Goal: Navigation & Orientation: Find specific page/section

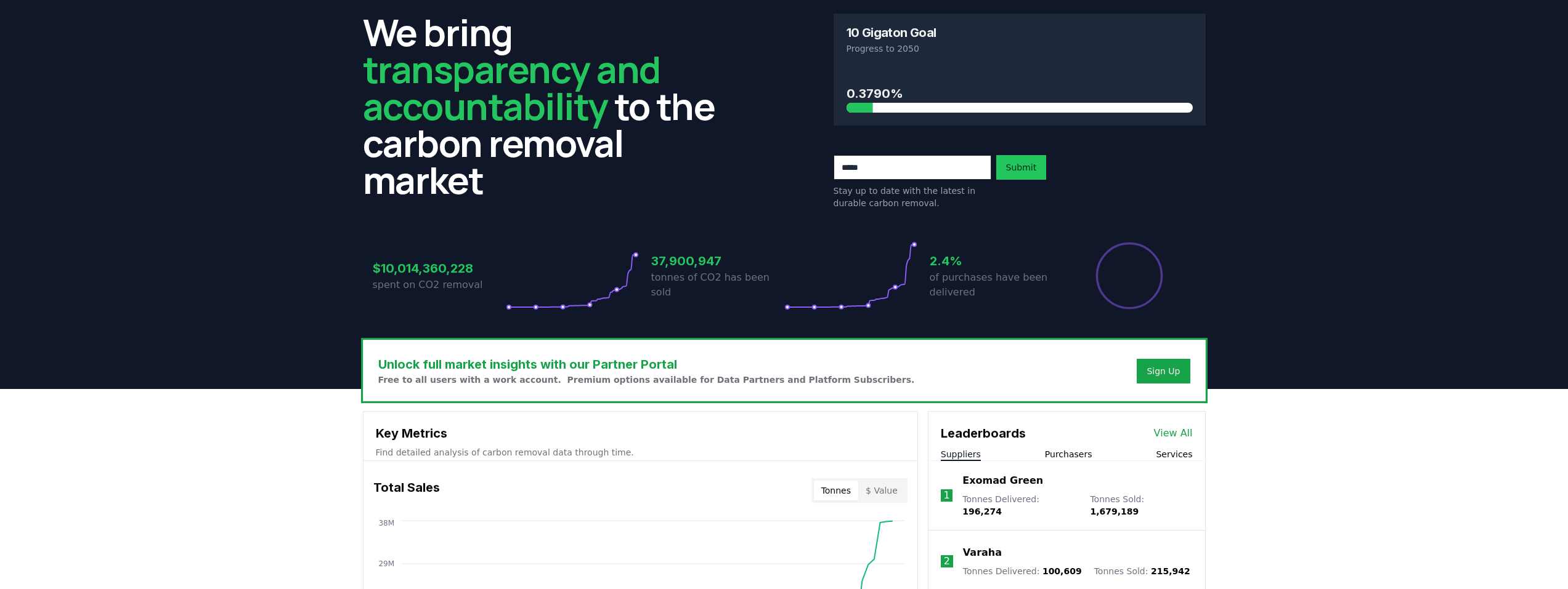
scroll to position [61, 0]
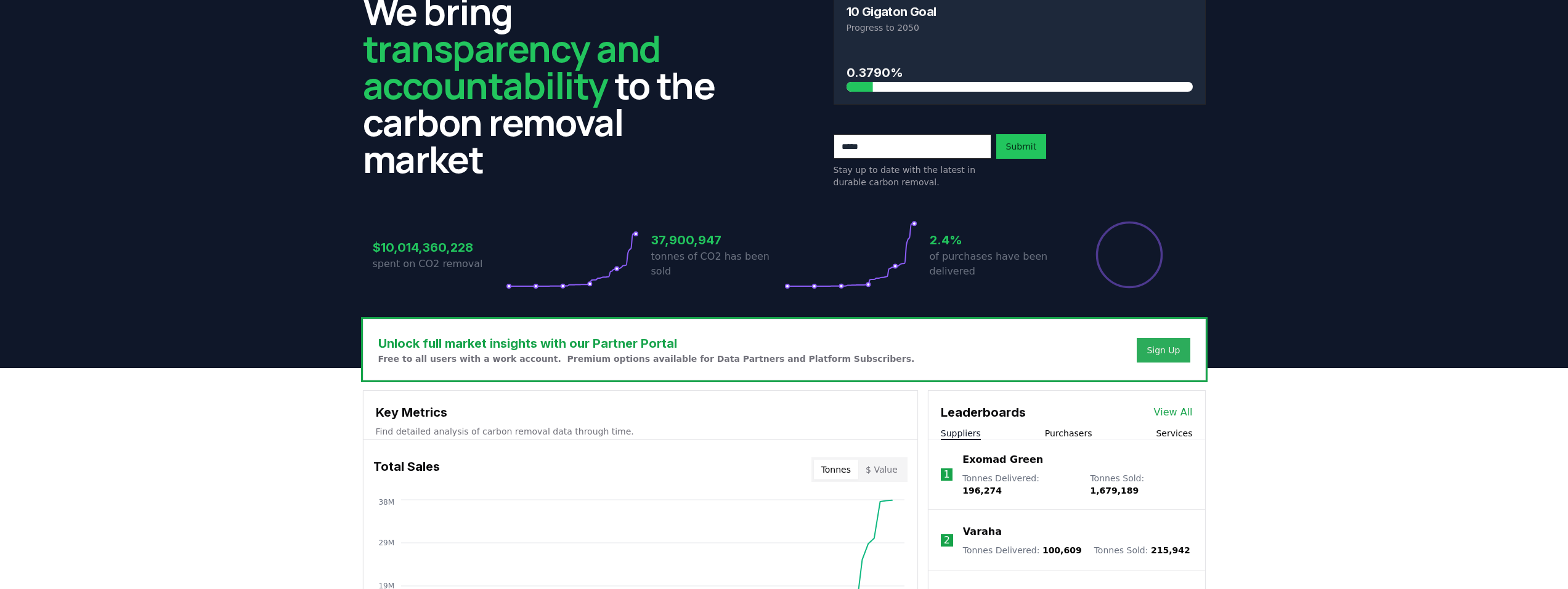
click at [1155, 350] on div "Sign Up" at bounding box center [1163, 350] width 33 height 12
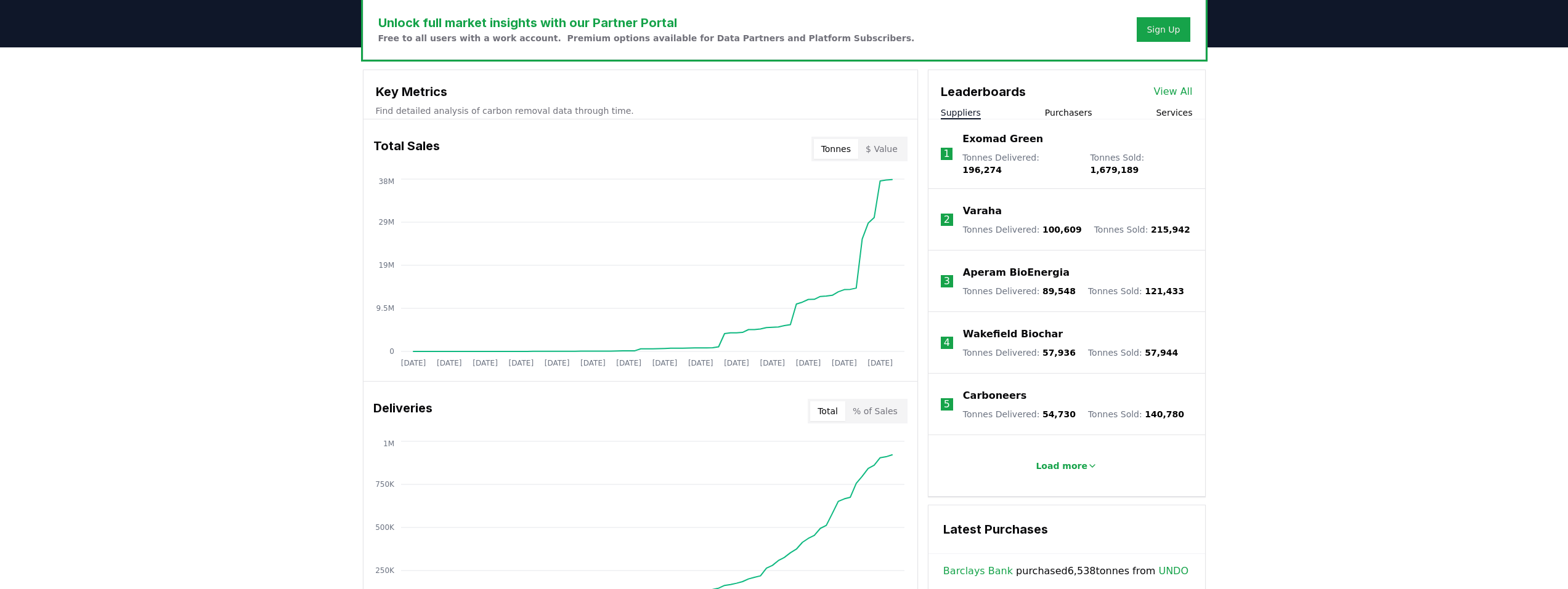
scroll to position [369, 0]
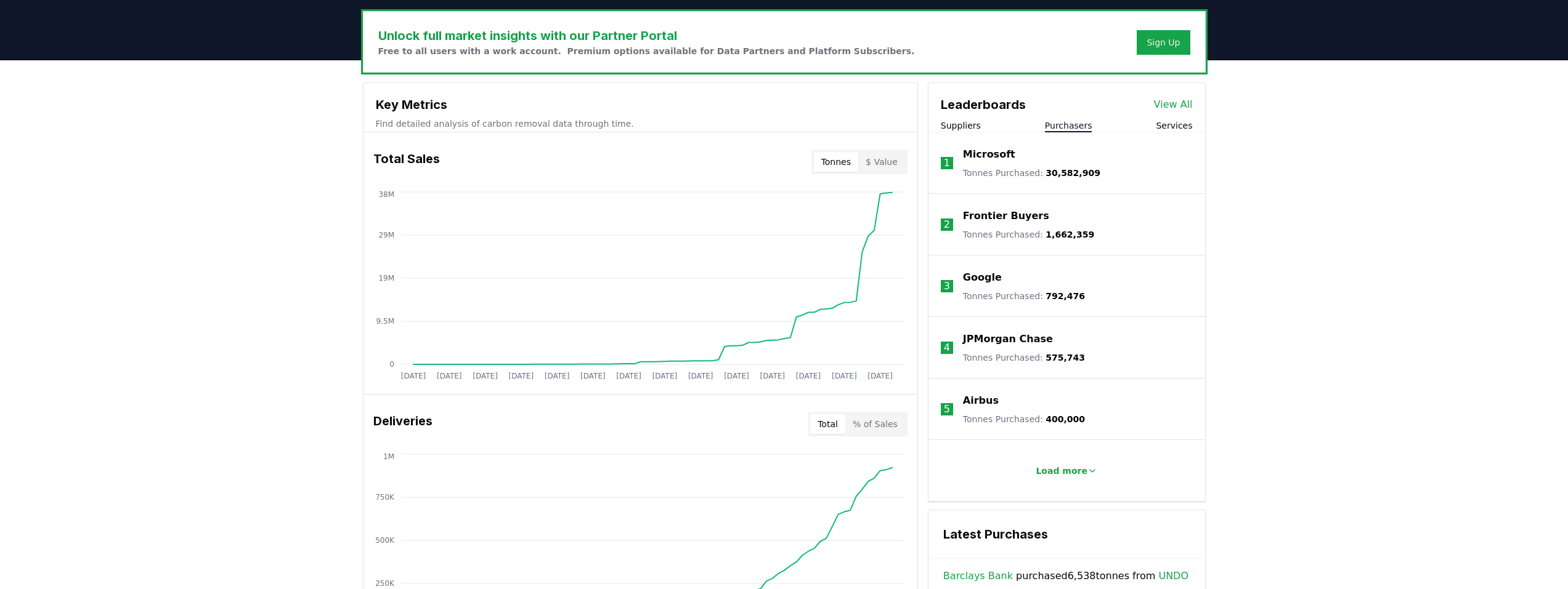
click at [1066, 126] on button "Purchasers" at bounding box center [1069, 125] width 47 height 12
click at [1168, 130] on button "Services" at bounding box center [1173, 125] width 36 height 12
click at [1081, 475] on p "Load more" at bounding box center [1061, 471] width 52 height 12
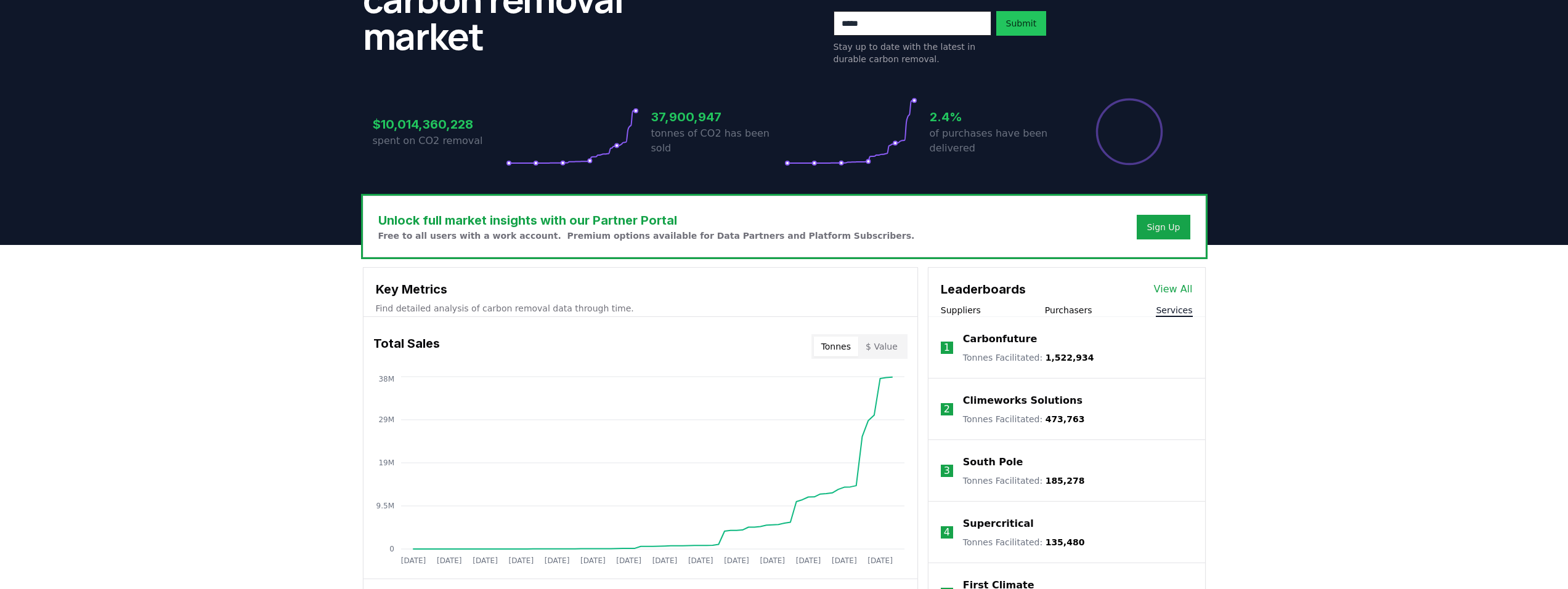
scroll to position [246, 0]
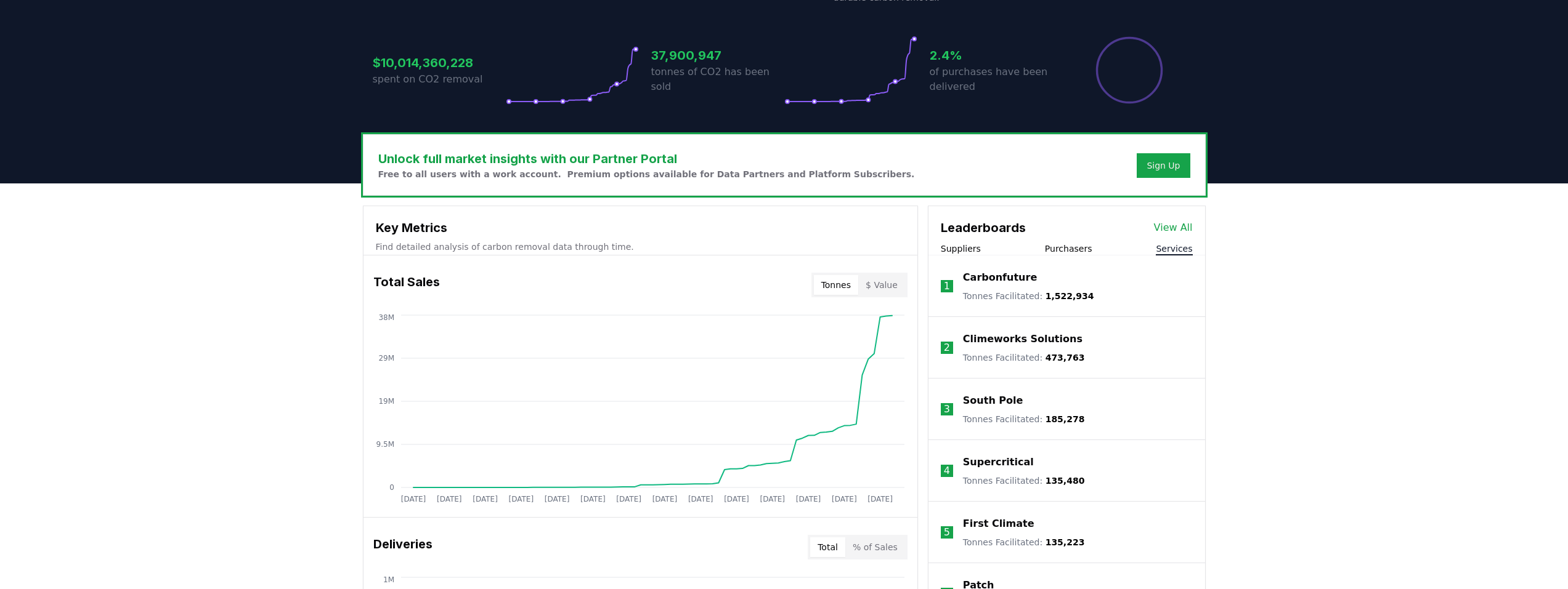
click at [1183, 225] on link "View All" at bounding box center [1173, 227] width 39 height 15
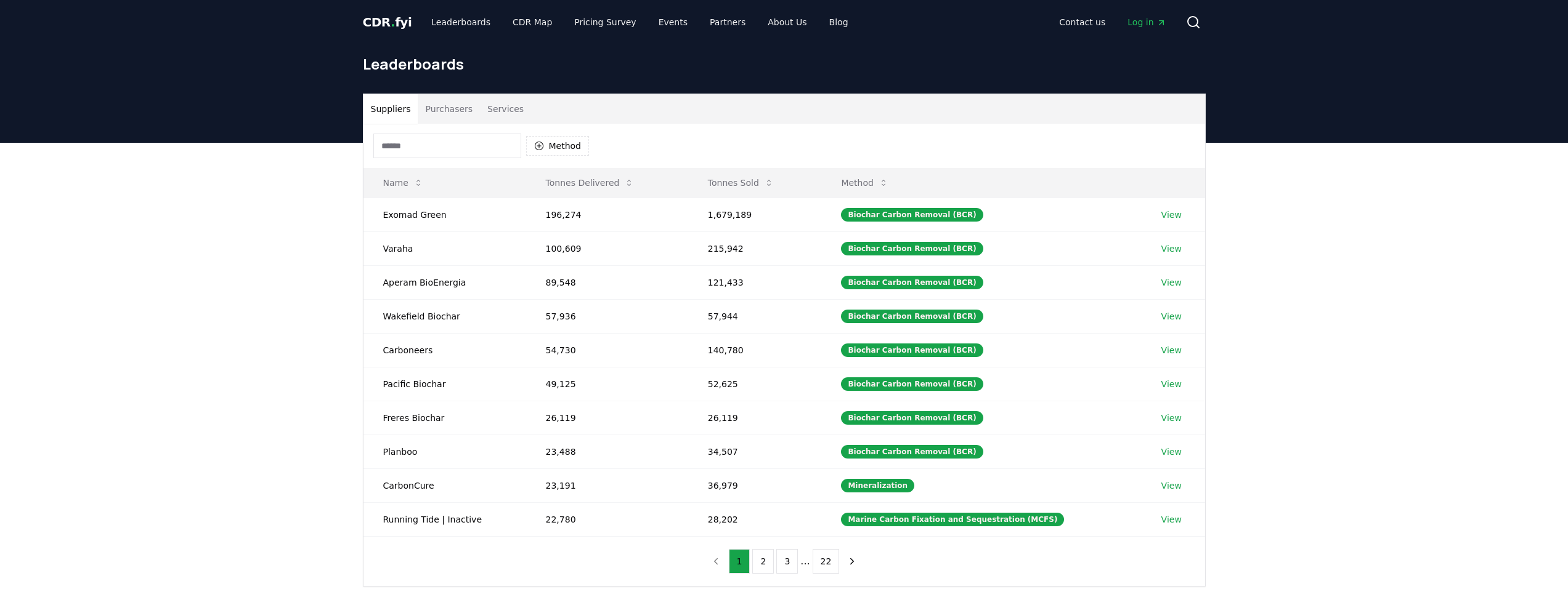
click at [433, 105] on button "Purchasers" at bounding box center [448, 109] width 62 height 29
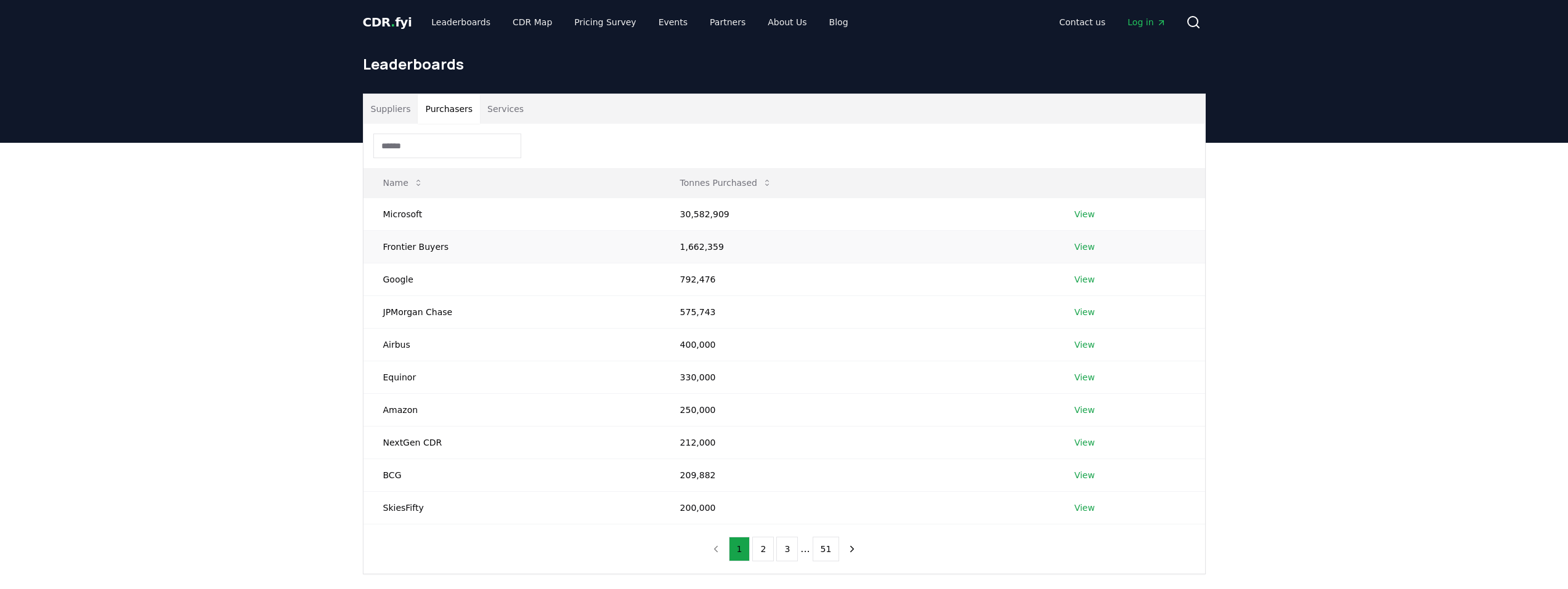
click at [1087, 241] on link "View" at bounding box center [1085, 246] width 20 height 12
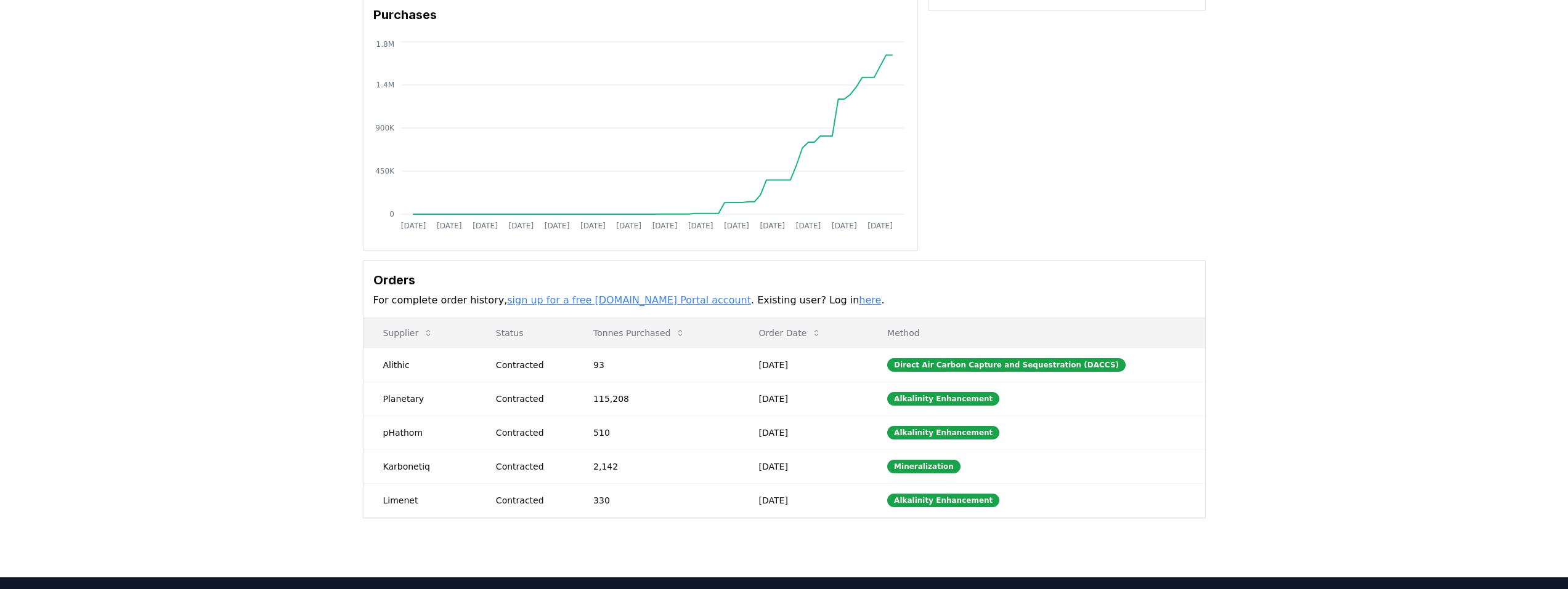
scroll to position [123, 0]
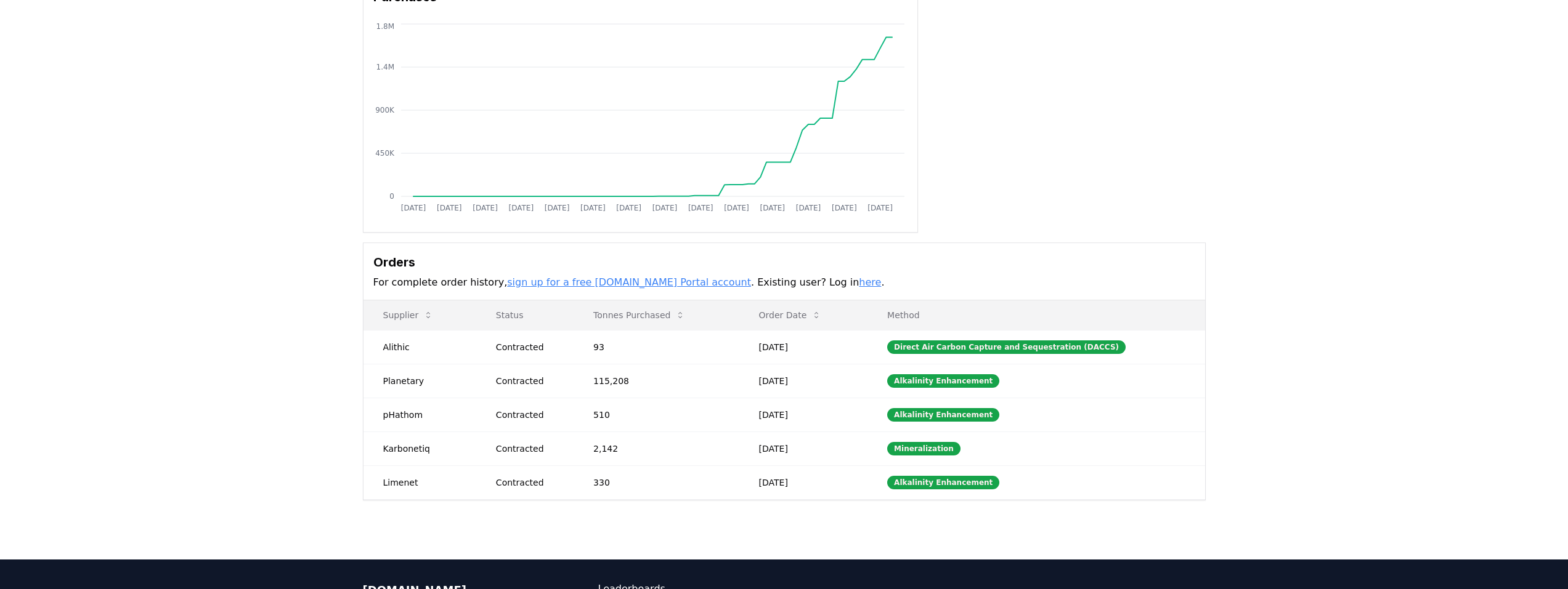
click at [642, 285] on link "sign up for a free CDR.fyi Portal account" at bounding box center [629, 282] width 244 height 11
click at [977, 382] on div "Alkalinity Enhancement" at bounding box center [943, 381] width 112 height 13
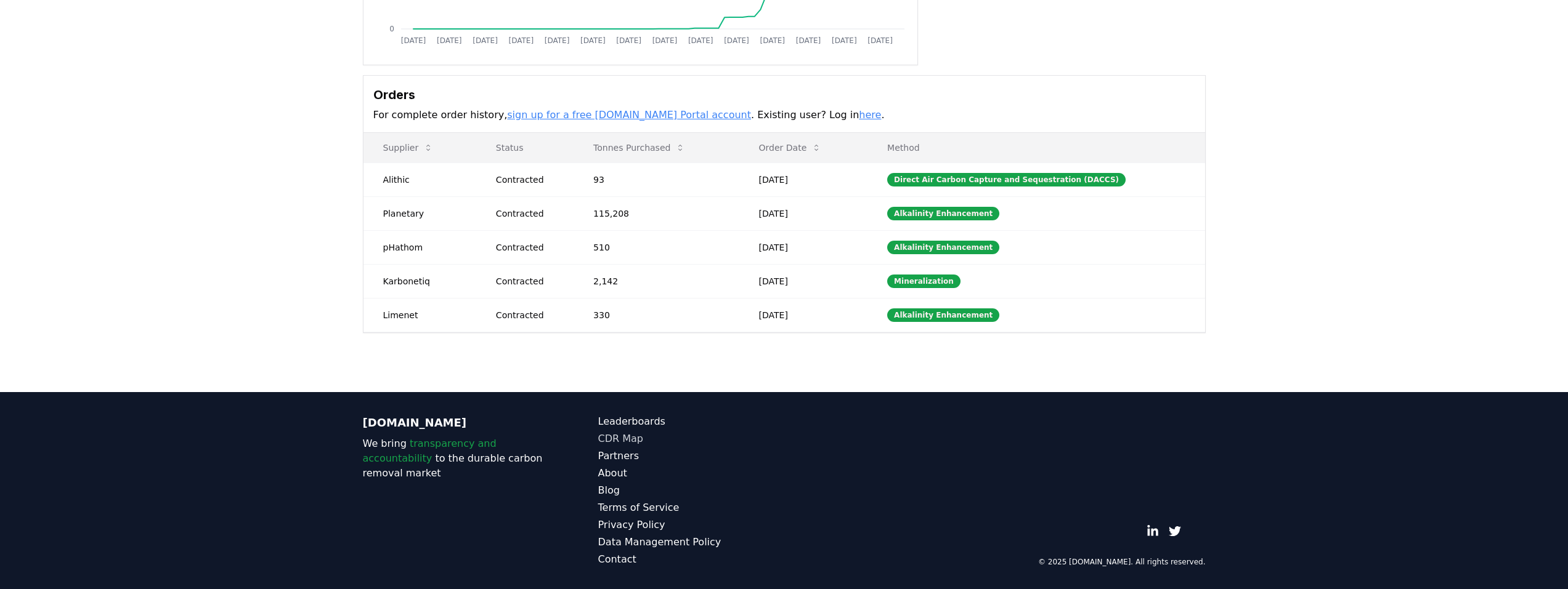
click at [615, 437] on link "CDR Map" at bounding box center [691, 438] width 186 height 15
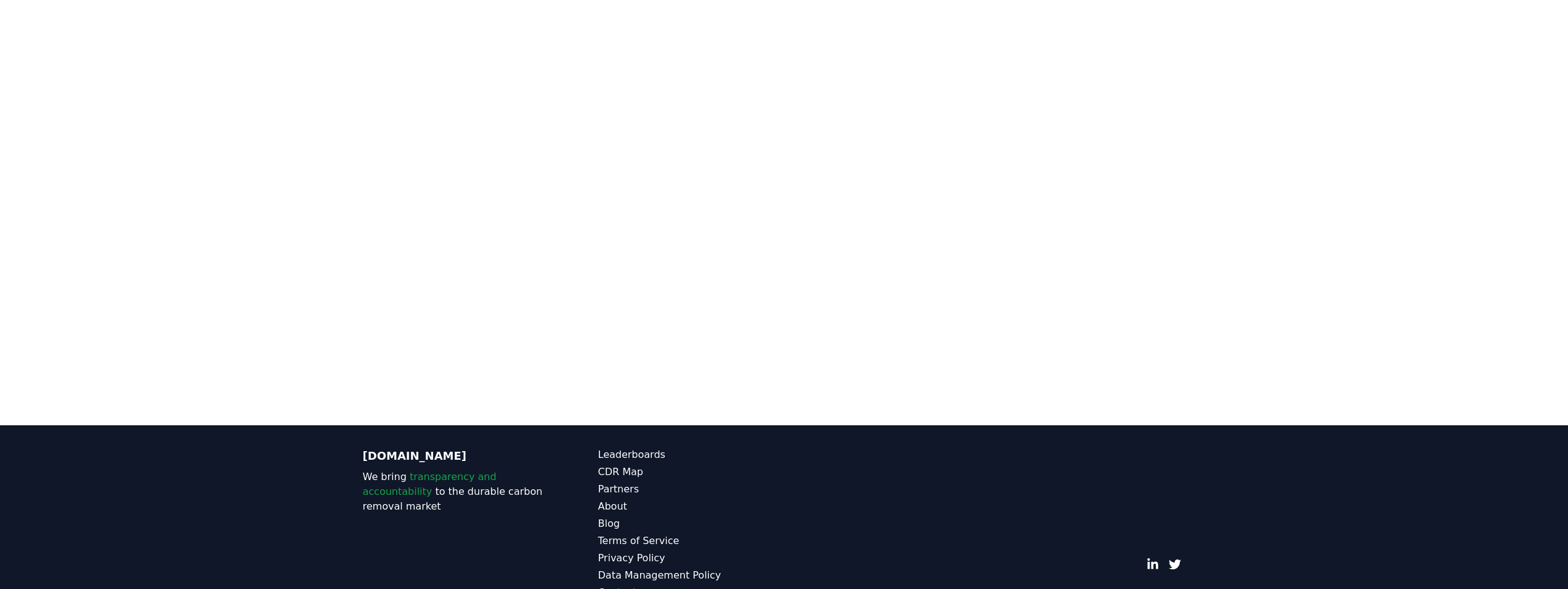
scroll to position [379, 0]
